Goal: Transaction & Acquisition: Purchase product/service

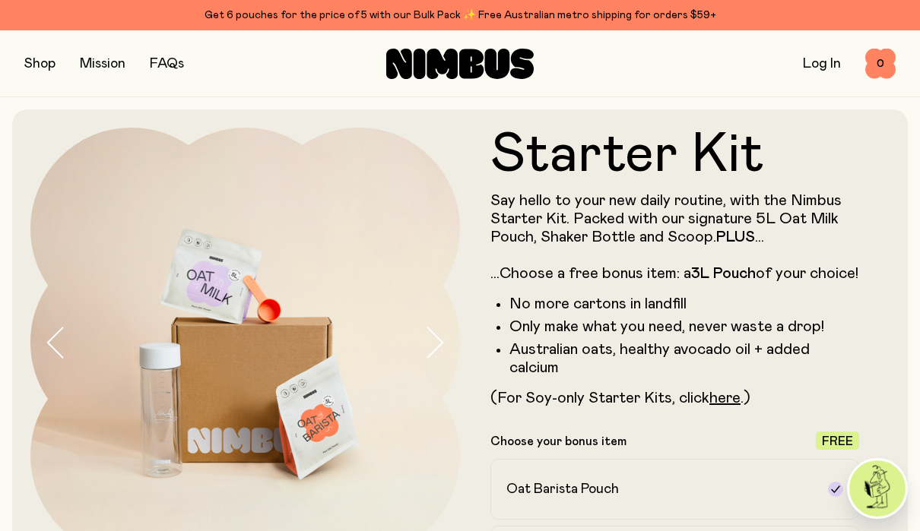
click at [35, 62] on button "button" at bounding box center [39, 63] width 31 height 21
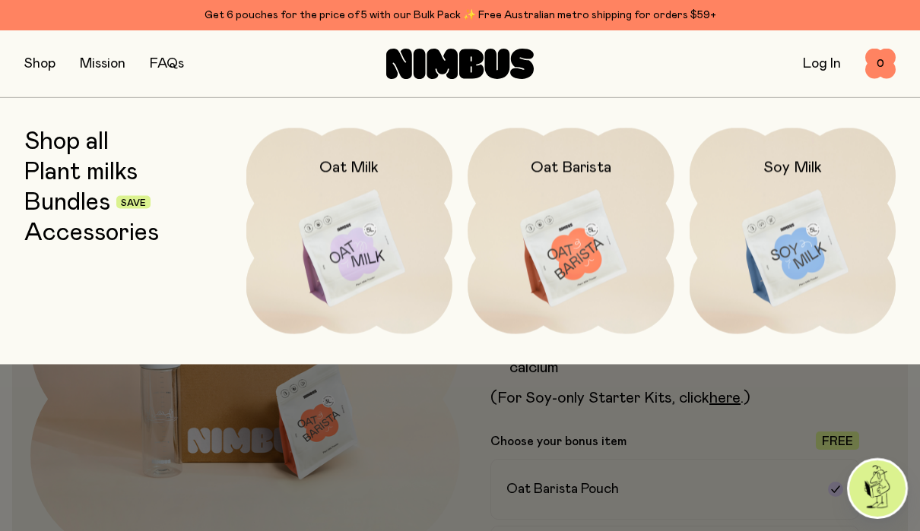
click at [349, 265] on img at bounding box center [349, 249] width 207 height 243
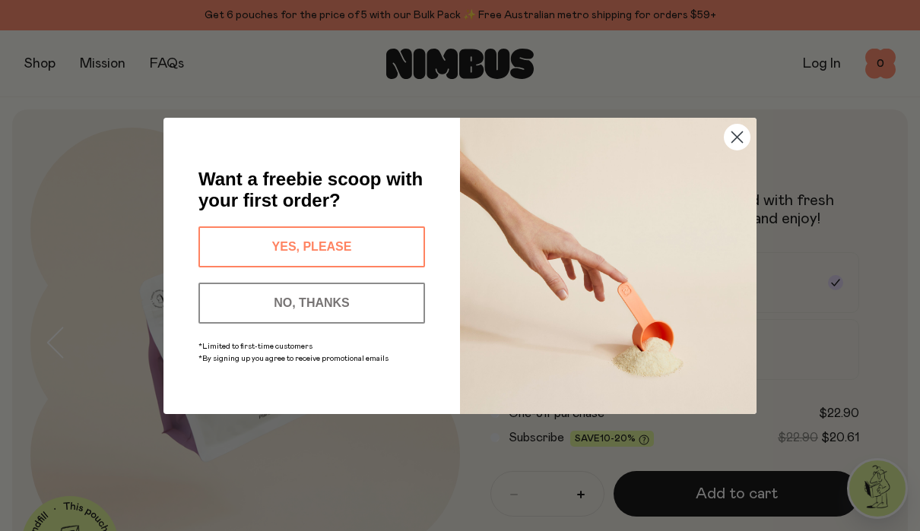
click at [398, 249] on button "YES, PLEASE" at bounding box center [311, 247] width 227 height 41
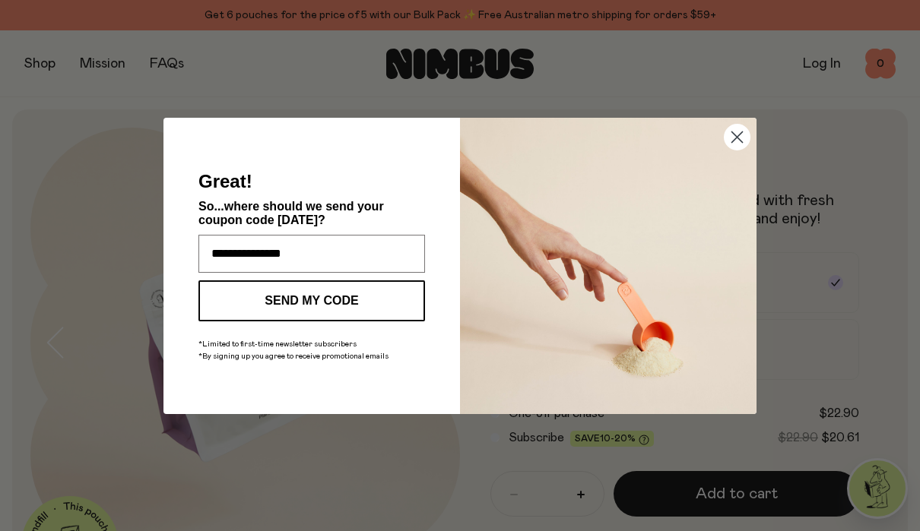
type input "**********"
click at [350, 315] on button "SEND MY CODE" at bounding box center [311, 301] width 227 height 41
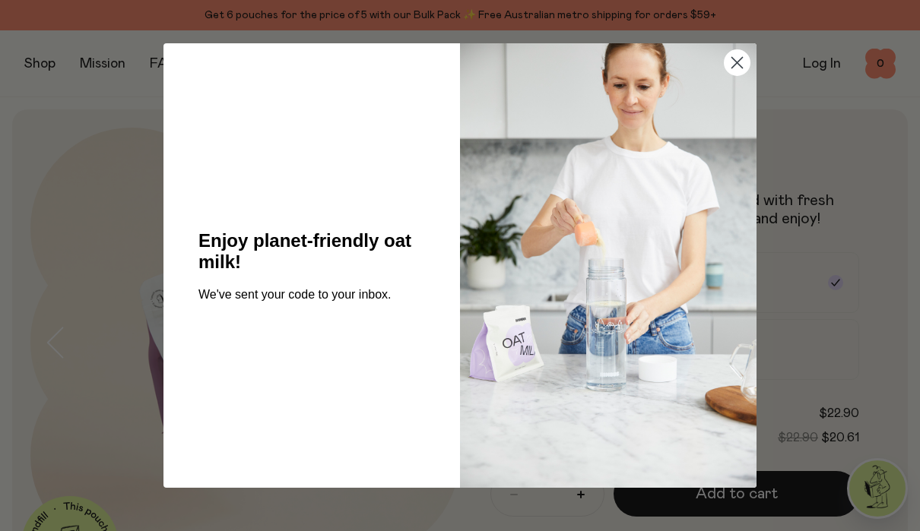
click at [722, 71] on img "POPUP Form" at bounding box center [608, 265] width 297 height 445
click at [737, 58] on circle "Close dialog" at bounding box center [737, 62] width 25 height 25
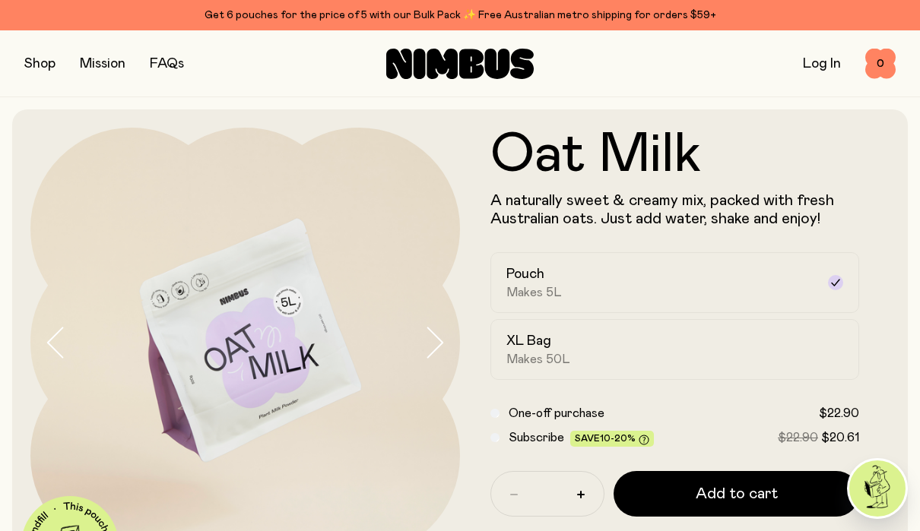
click at [10, 72] on div "Shop Mission FAQs Log In 0 0" at bounding box center [460, 63] width 920 height 67
click at [51, 65] on button "button" at bounding box center [39, 63] width 31 height 21
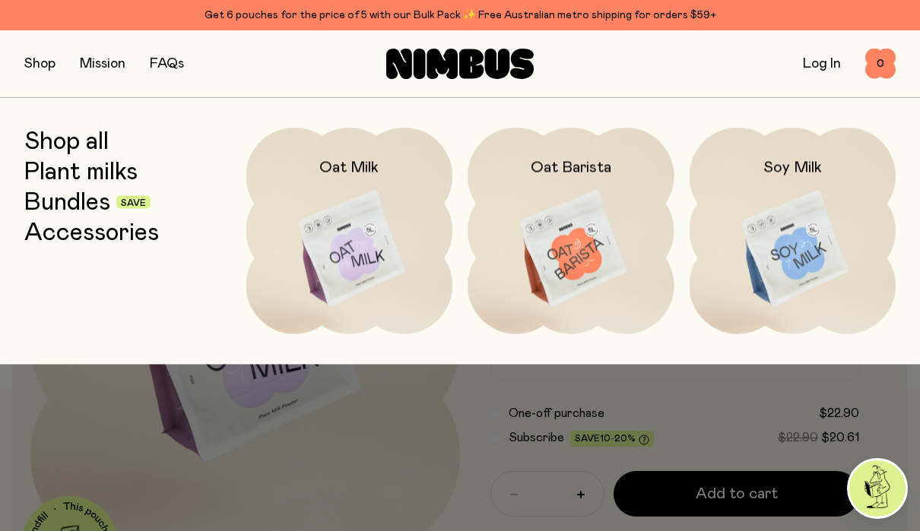
click at [592, 281] on img at bounding box center [571, 249] width 207 height 243
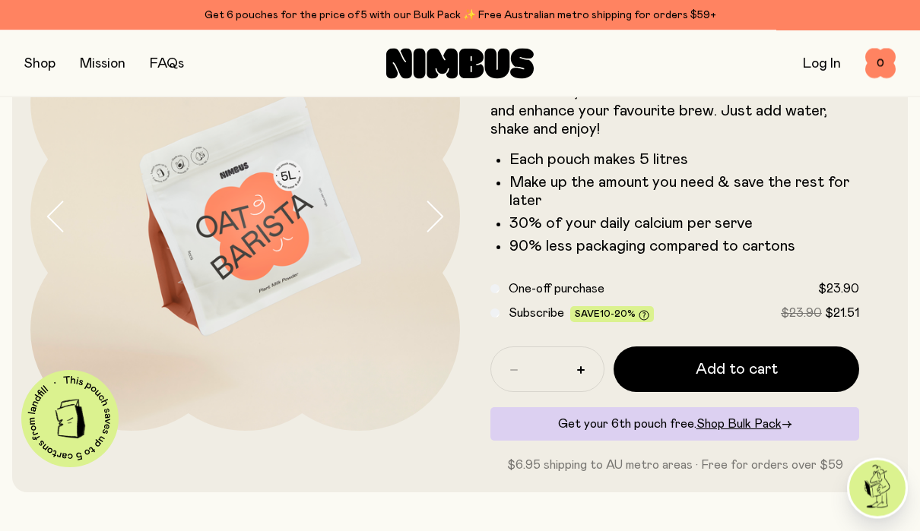
scroll to position [122, 0]
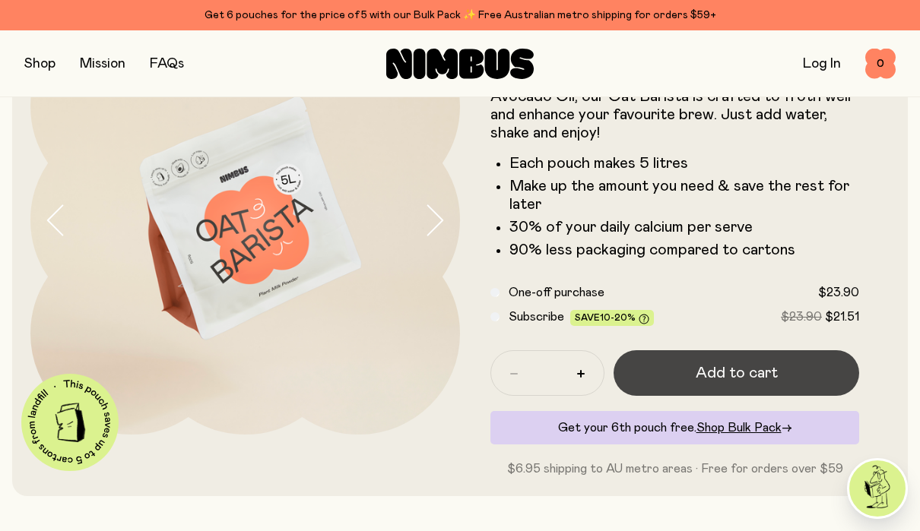
click at [795, 366] on button "Add to cart" at bounding box center [737, 373] width 246 height 46
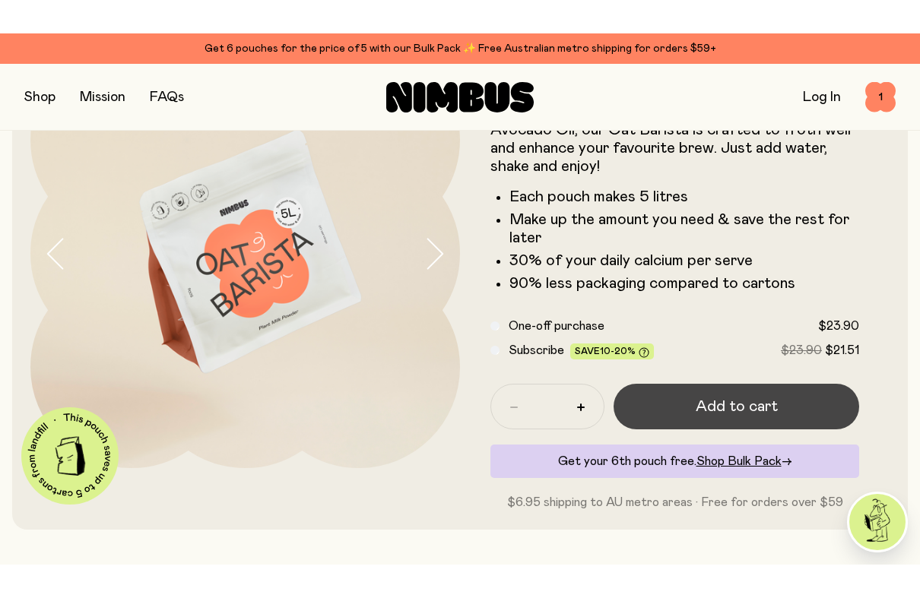
scroll to position [0, 0]
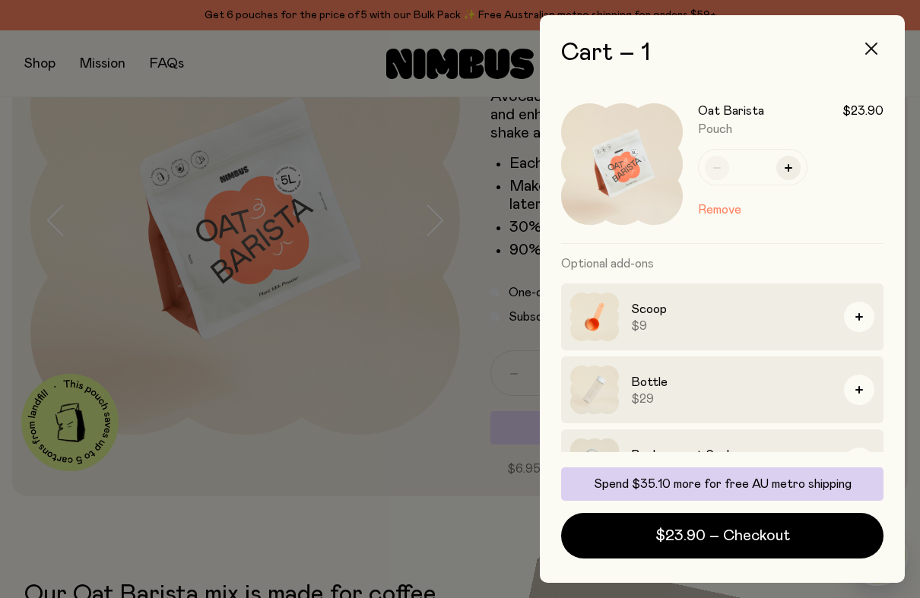
click at [881, 55] on button "button" at bounding box center [871, 48] width 36 height 36
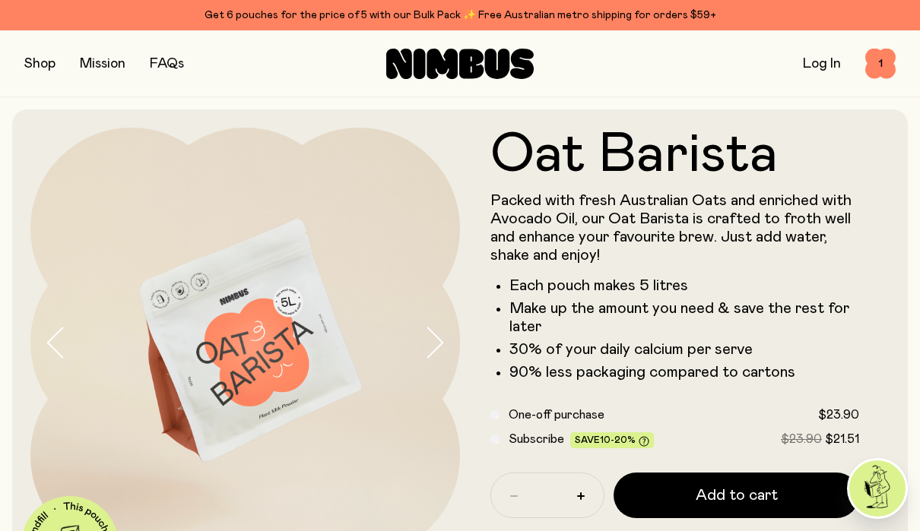
click at [30, 61] on button "button" at bounding box center [39, 63] width 31 height 21
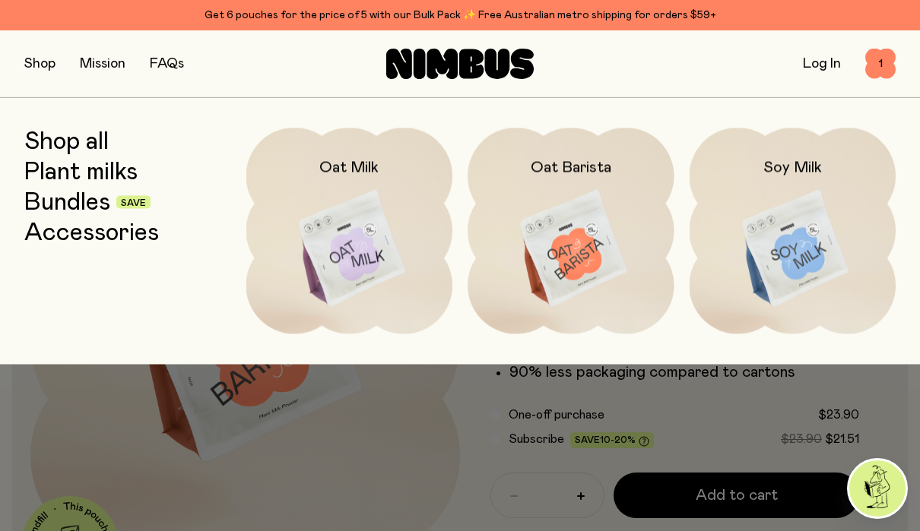
click at [810, 223] on img at bounding box center [793, 249] width 207 height 243
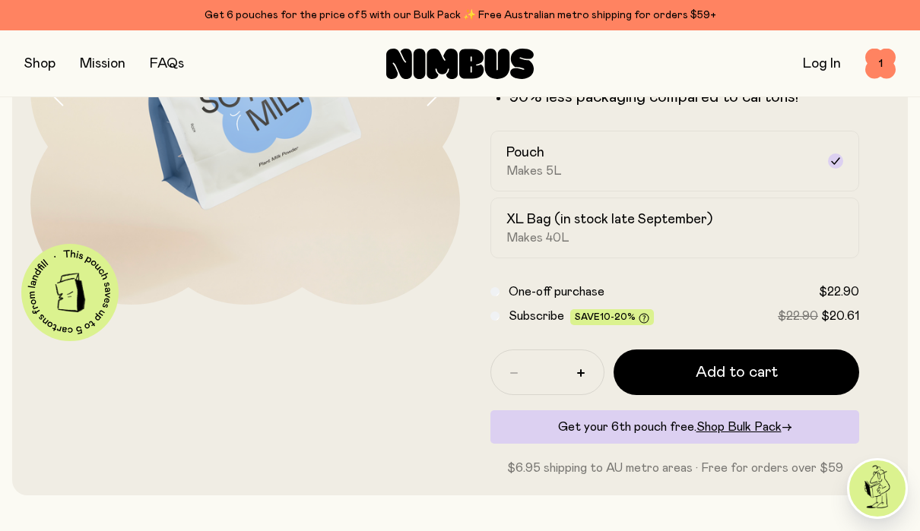
scroll to position [231, 0]
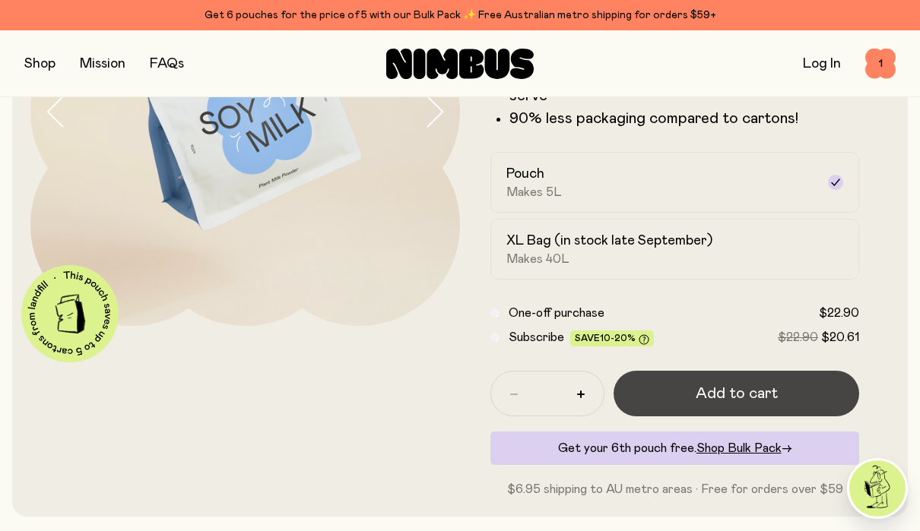
click at [782, 381] on button "Add to cart" at bounding box center [737, 394] width 246 height 46
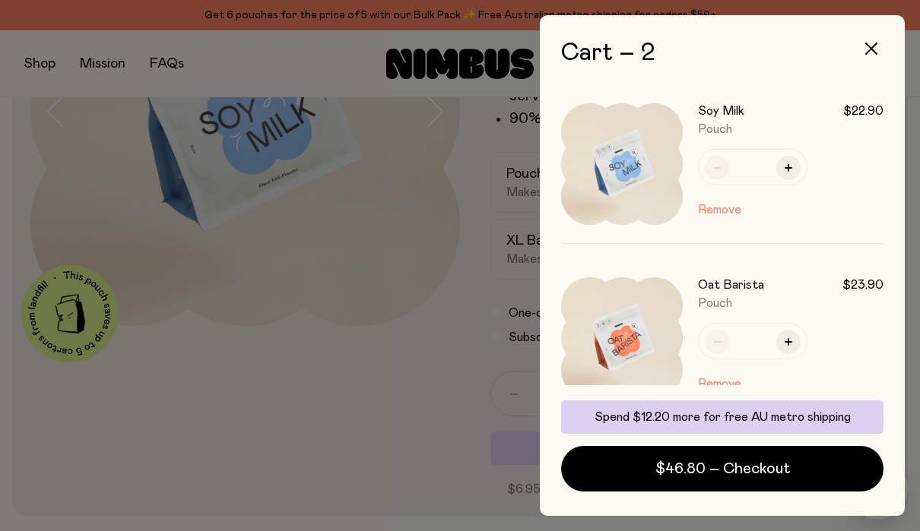
click at [111, 448] on div at bounding box center [460, 265] width 920 height 531
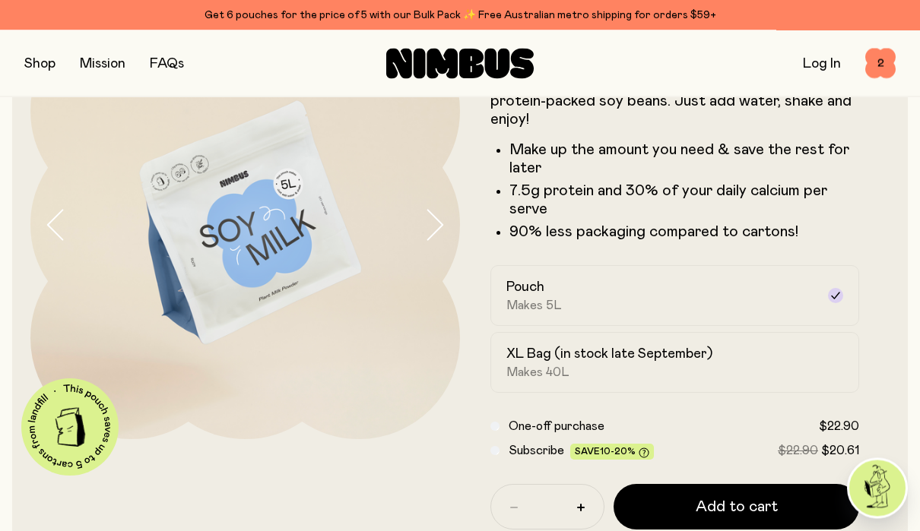
scroll to position [118, 0]
click at [39, 42] on div "Shop Mission FAQs Log In 2 2" at bounding box center [459, 63] width 871 height 66
click at [32, 64] on button "button" at bounding box center [39, 63] width 31 height 21
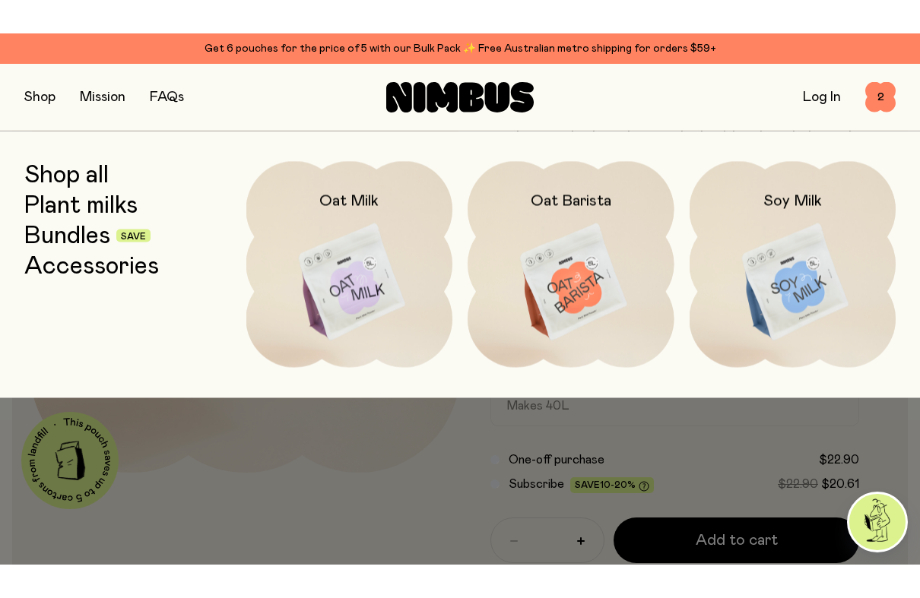
scroll to position [122, 0]
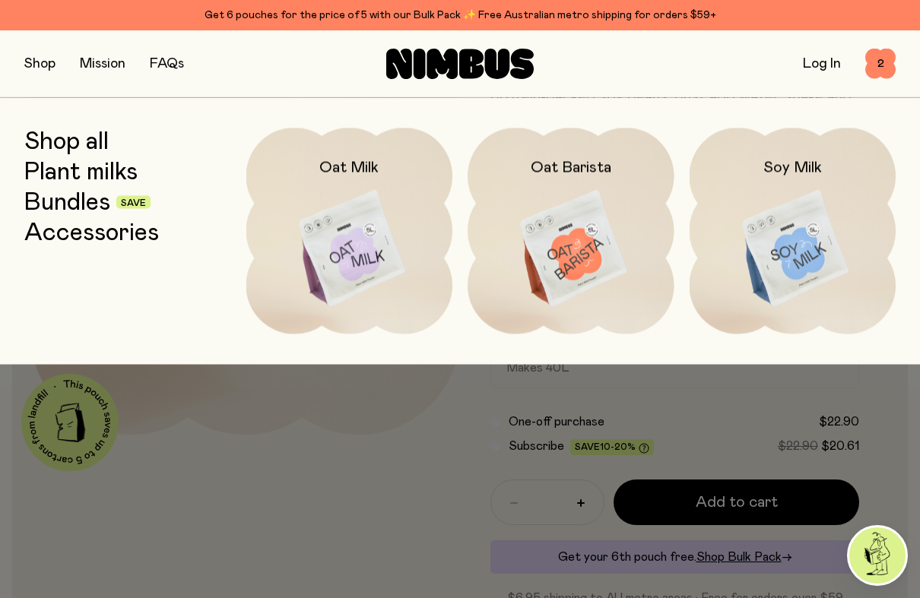
click at [361, 259] on img at bounding box center [349, 249] width 207 height 243
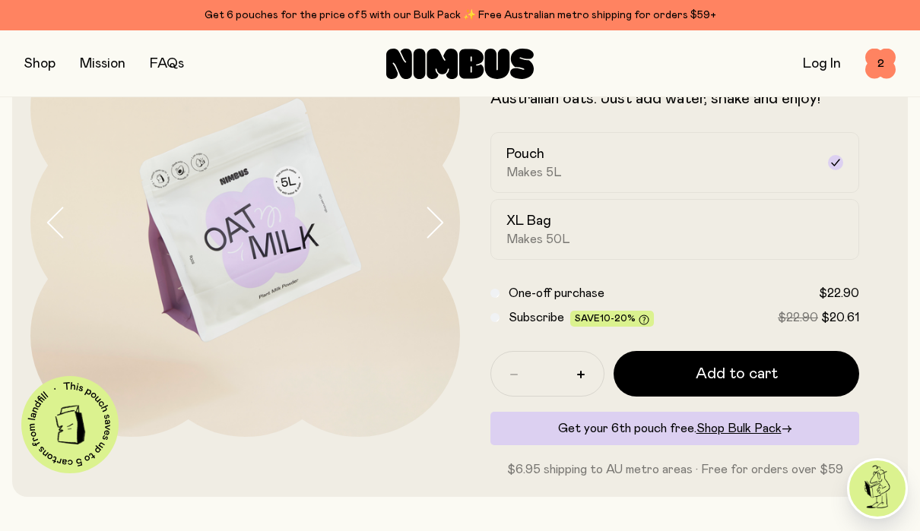
scroll to position [118, 0]
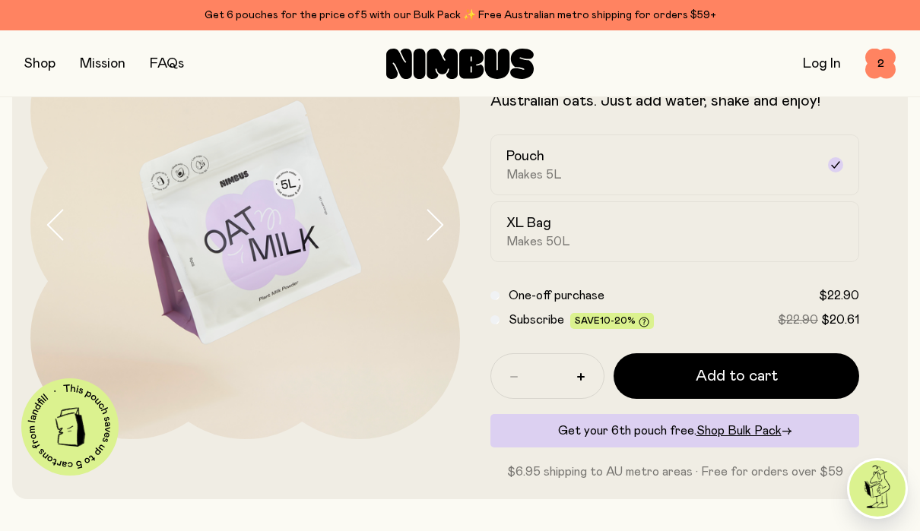
click at [787, 350] on form "Oat Milk A naturally sweet & creamy mix, packed with fresh Australian oats. Jus…" at bounding box center [675, 245] width 430 height 471
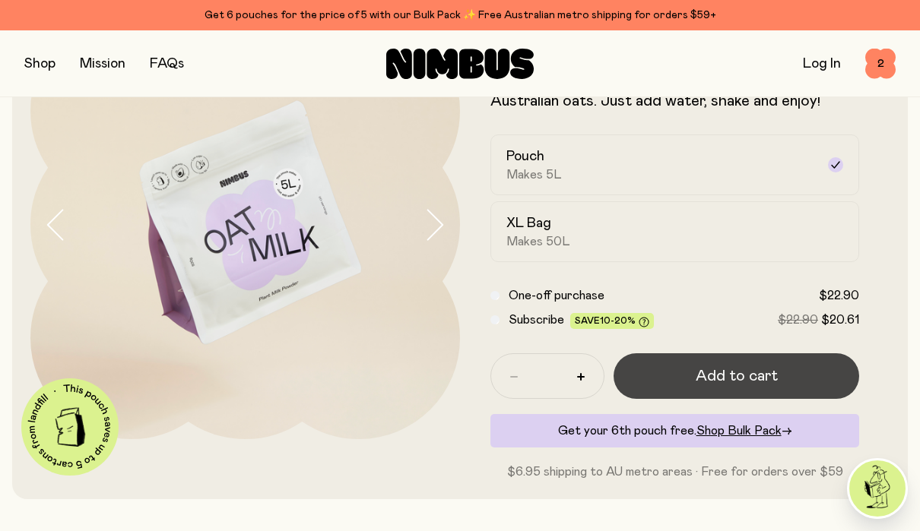
click at [783, 379] on button "Add to cart" at bounding box center [737, 377] width 246 height 46
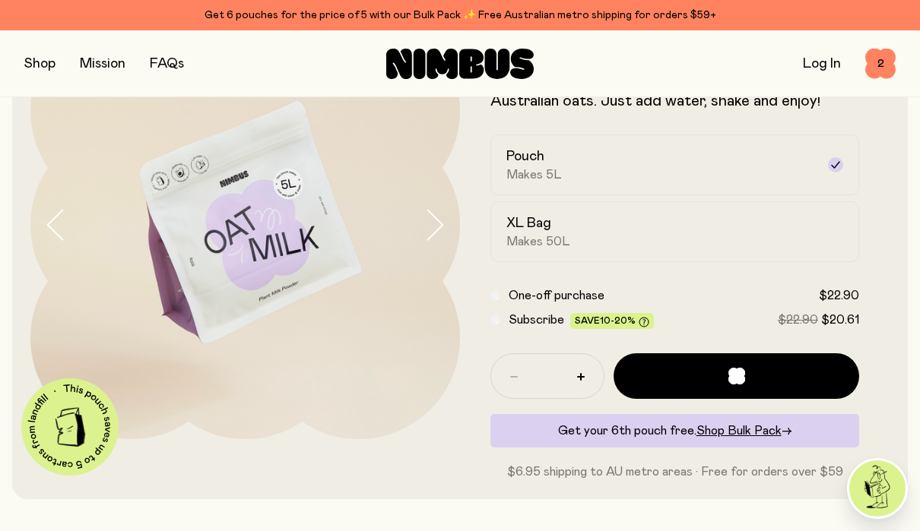
scroll to position [0, 0]
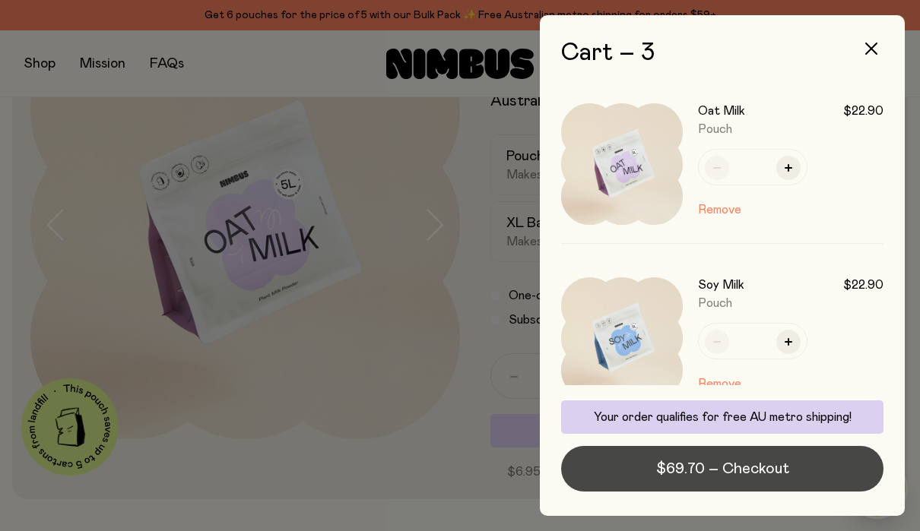
click at [772, 478] on span "$69.70 – Checkout" at bounding box center [722, 468] width 133 height 21
